Goal: Use online tool/utility: Utilize a website feature to perform a specific function

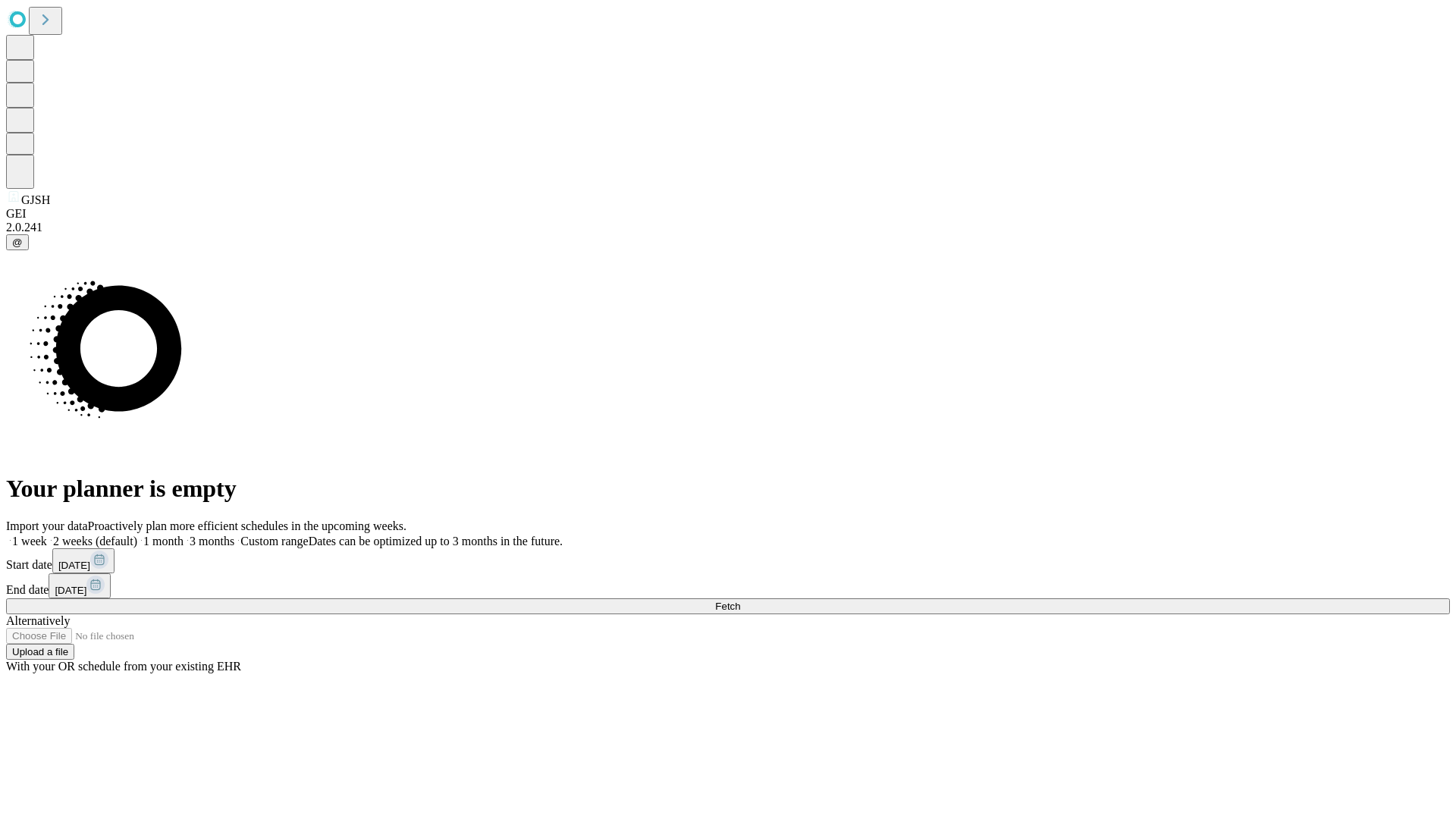
click at [740, 601] on span "Fetch" at bounding box center [727, 606] width 25 height 11
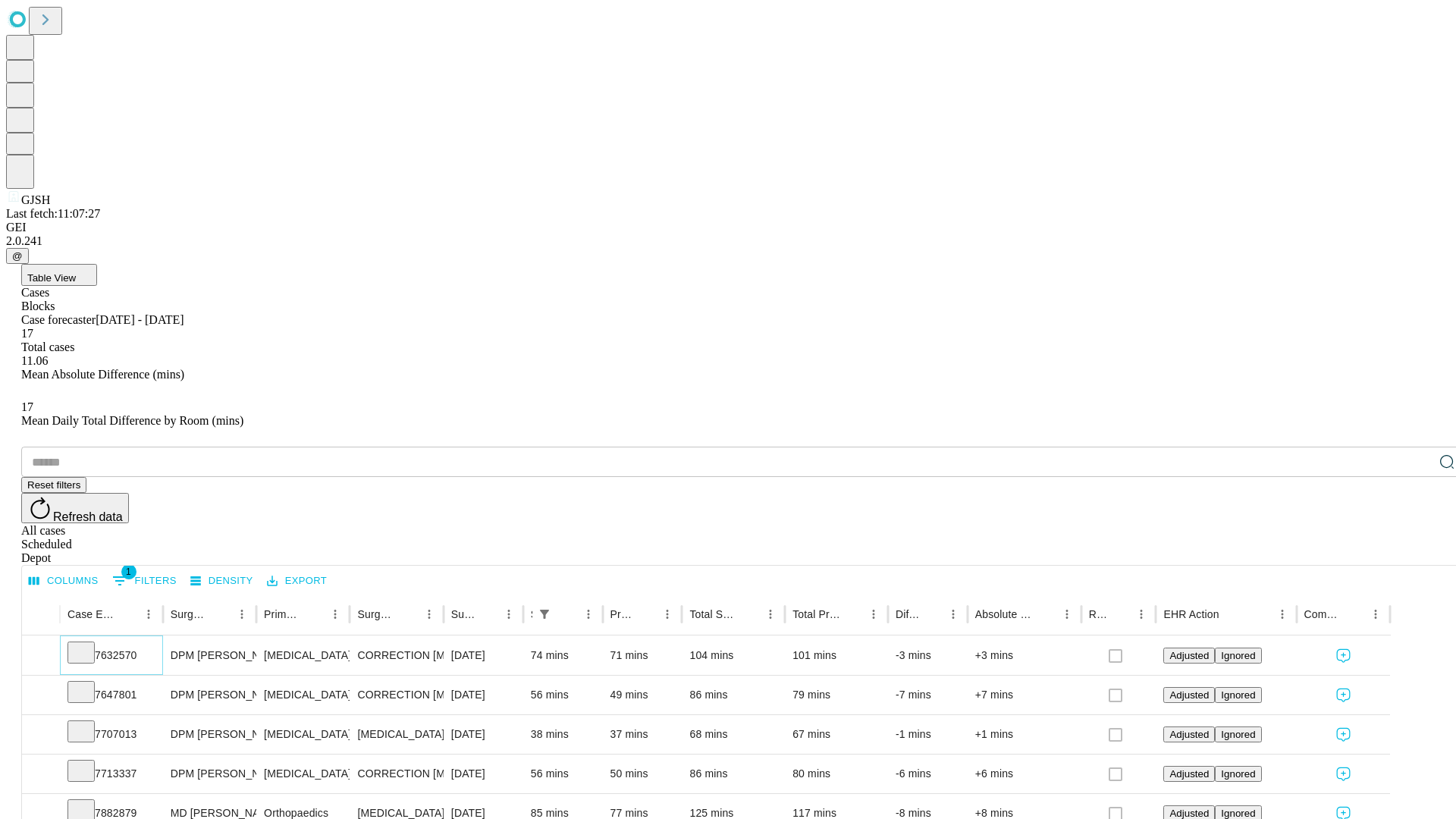
click at [88, 644] on icon at bounding box center [82, 652] width 15 height 15
